Goal: Information Seeking & Learning: Learn about a topic

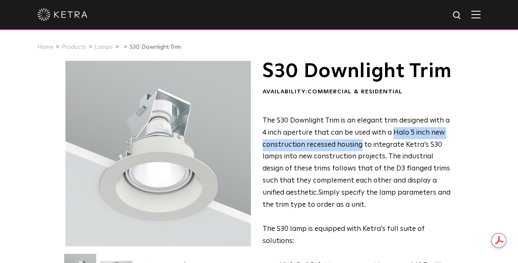
drag, startPoint x: 392, startPoint y: 154, endPoint x: 359, endPoint y: 161, distance: 33.7
click at [359, 161] on p "The S30 Downlight Trim is an elegant trim designed with a 4 inch aperture that …" at bounding box center [358, 181] width 190 height 133
copy span "Halo 5 inch new construction recessed housing"
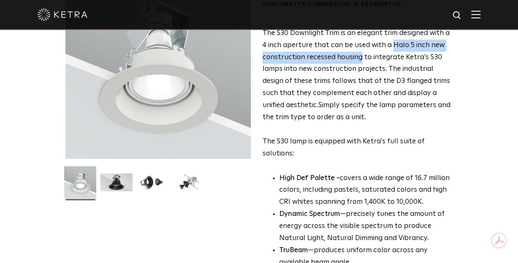
scroll to position [88, 0]
click at [115, 185] on img at bounding box center [117, 185] width 32 height 24
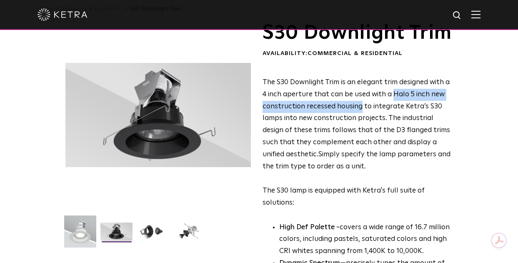
scroll to position [39, 0]
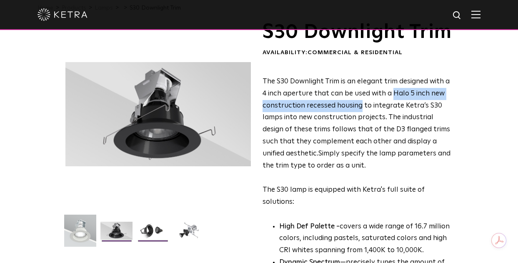
click at [149, 231] on img at bounding box center [153, 234] width 32 height 24
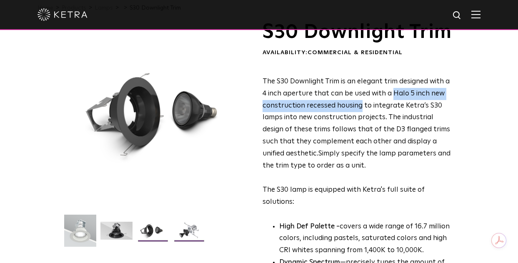
click at [186, 233] on img at bounding box center [189, 234] width 32 height 24
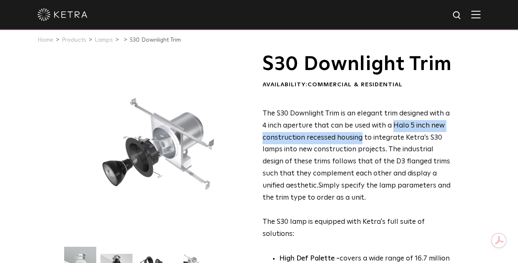
scroll to position [0, 0]
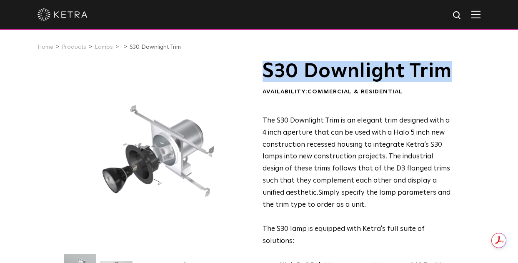
drag, startPoint x: 263, startPoint y: 68, endPoint x: 304, endPoint y: 86, distance: 44.5
click at [304, 82] on h1 "S30 Downlight Trim" at bounding box center [358, 71] width 190 height 21
copy h1 "S30 Downlight Trim"
